Goal: Task Accomplishment & Management: Manage account settings

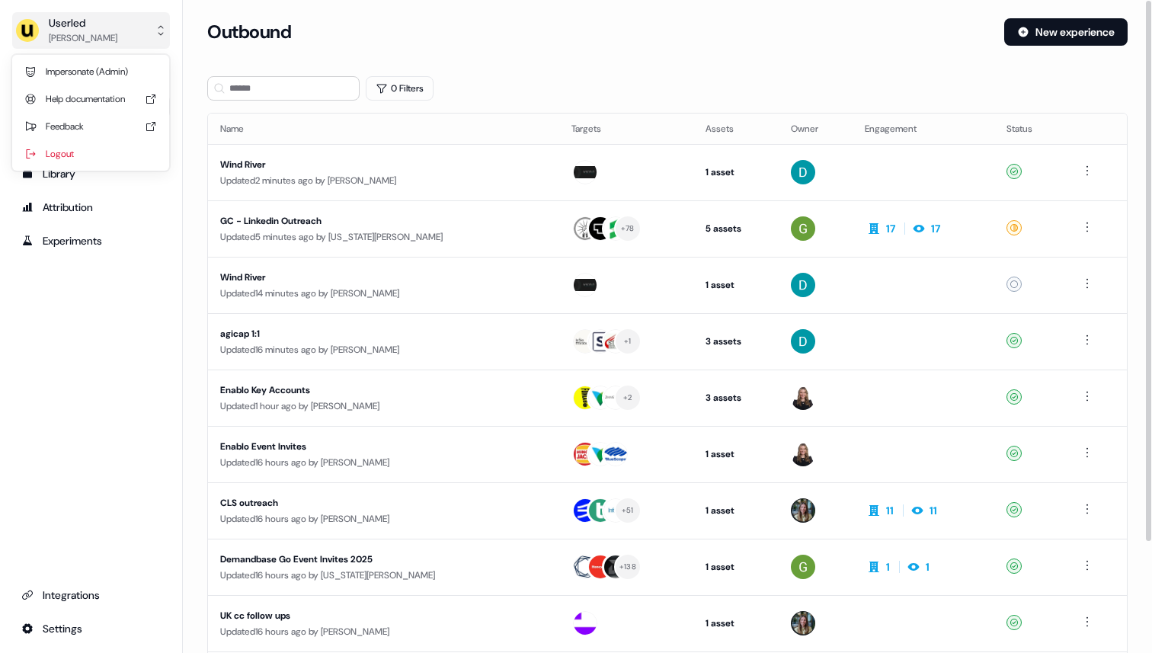
click at [117, 34] on button "Userled [PERSON_NAME]" at bounding box center [91, 30] width 158 height 37
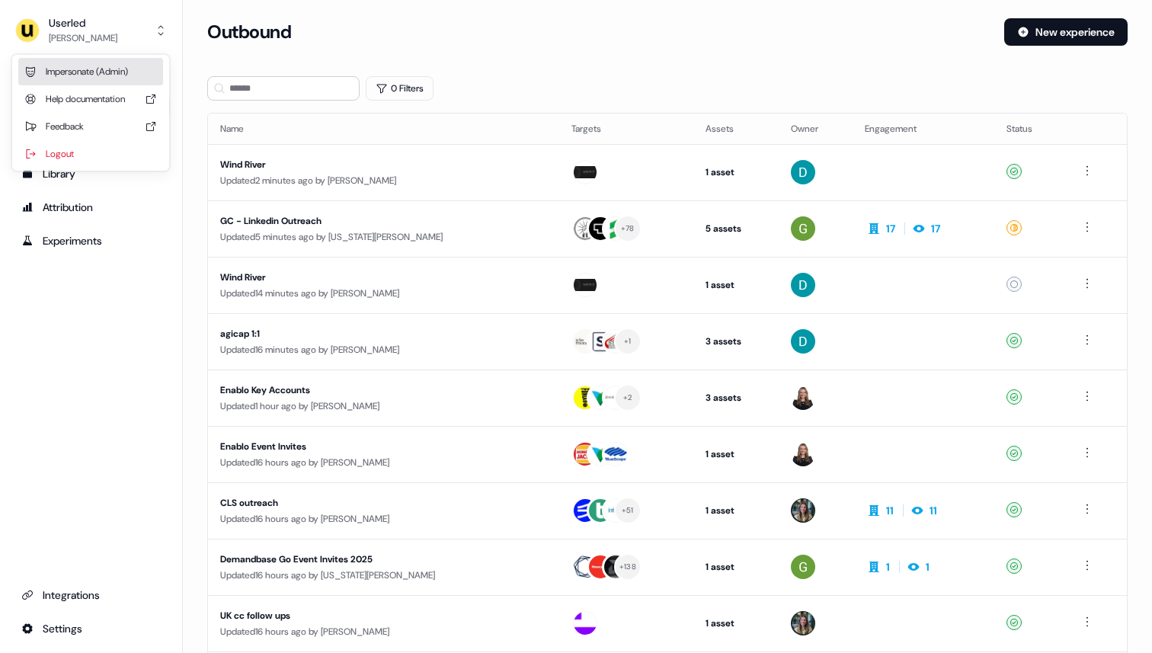
click at [110, 72] on div "Impersonate (Admin)" at bounding box center [90, 71] width 145 height 27
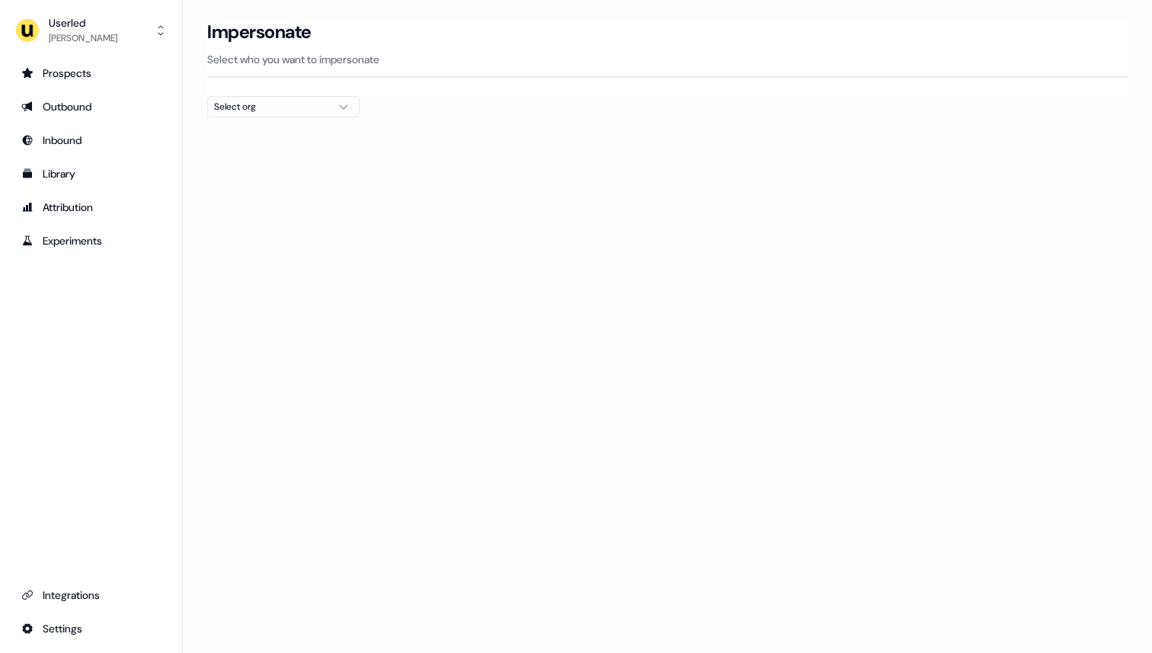
click at [299, 107] on div "Select org" at bounding box center [271, 106] width 114 height 15
type input "****"
click at [296, 168] on div "Omnea" at bounding box center [283, 161] width 151 height 24
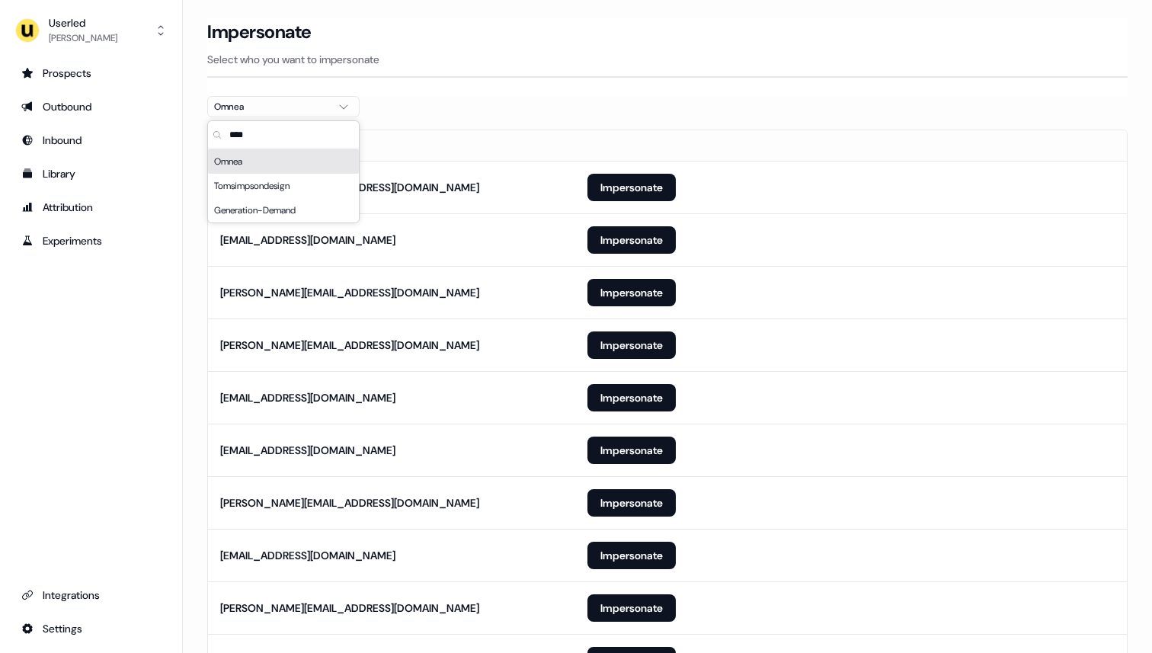
click at [452, 113] on section "Loading... Impersonate Select who you want to impersonate Omnea Email [PERSON_N…" at bounding box center [667, 426] width 969 height 817
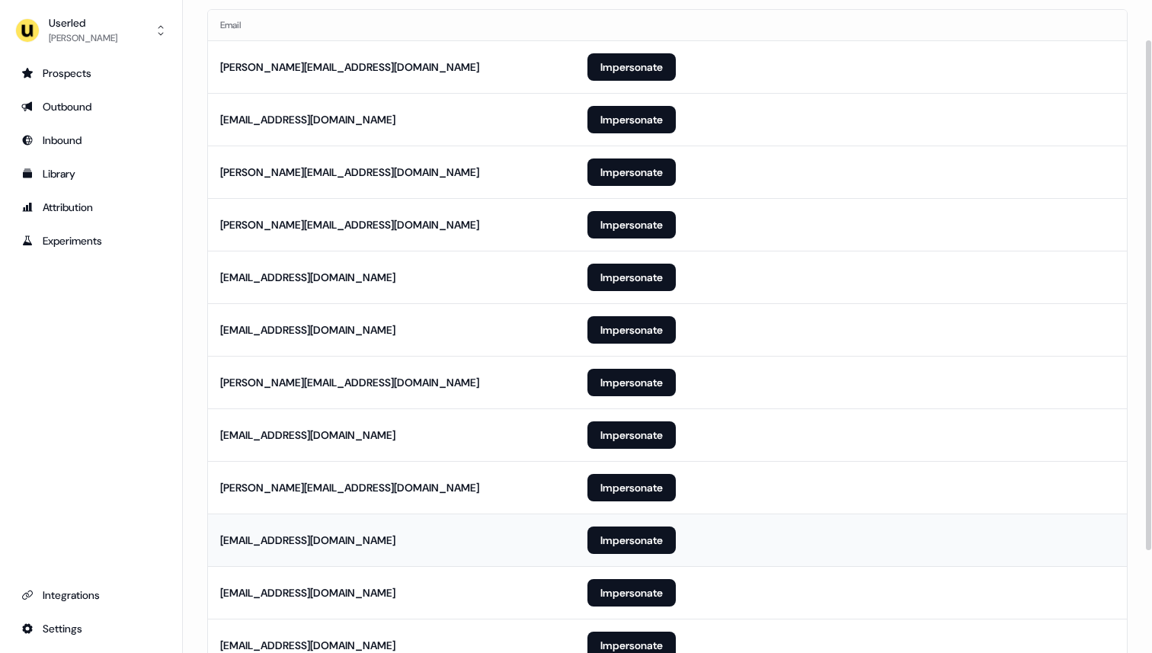
scroll to position [181, 0]
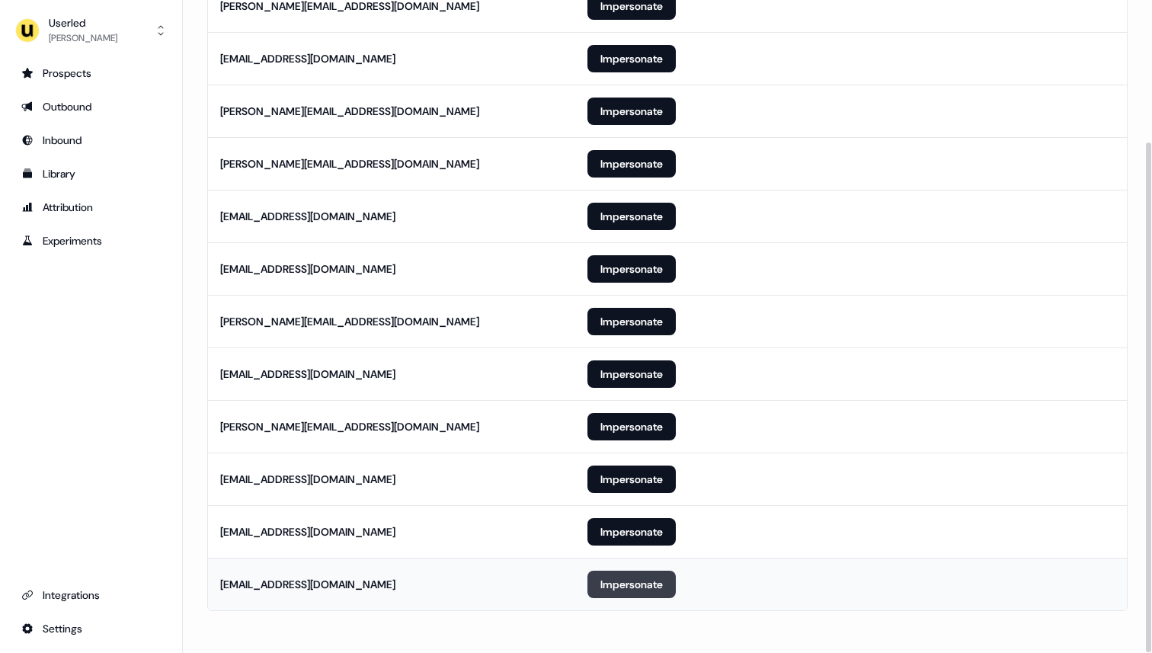
click at [602, 581] on button "Impersonate" at bounding box center [632, 584] width 88 height 27
